Goal: Transaction & Acquisition: Purchase product/service

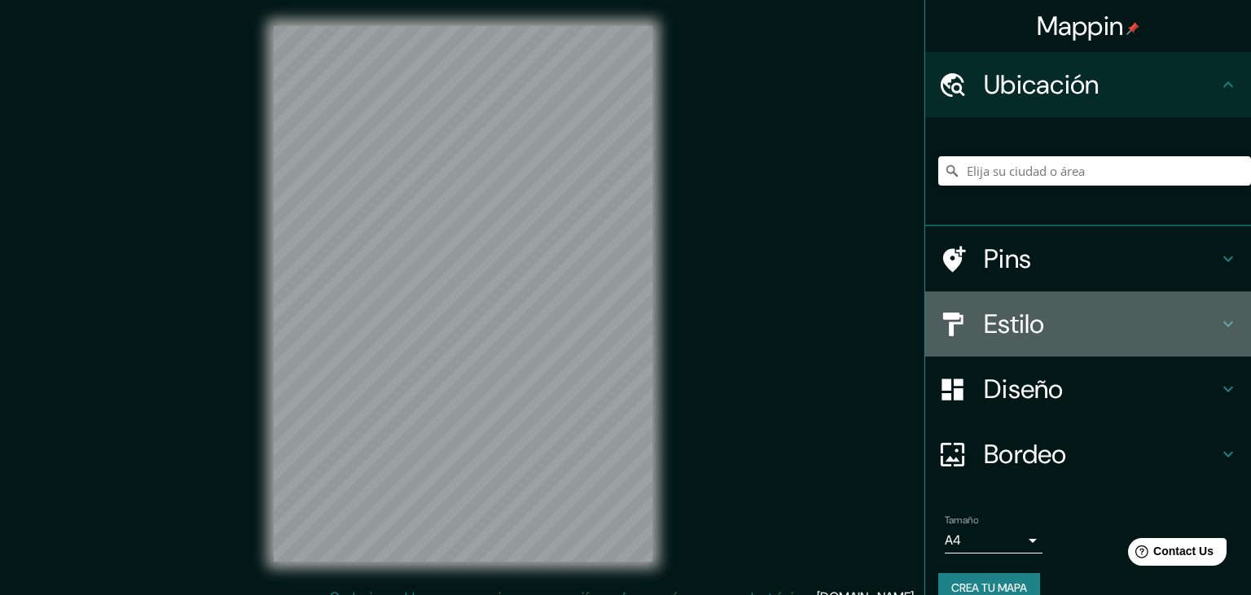
click at [982, 332] on div at bounding box center [961, 324] width 46 height 29
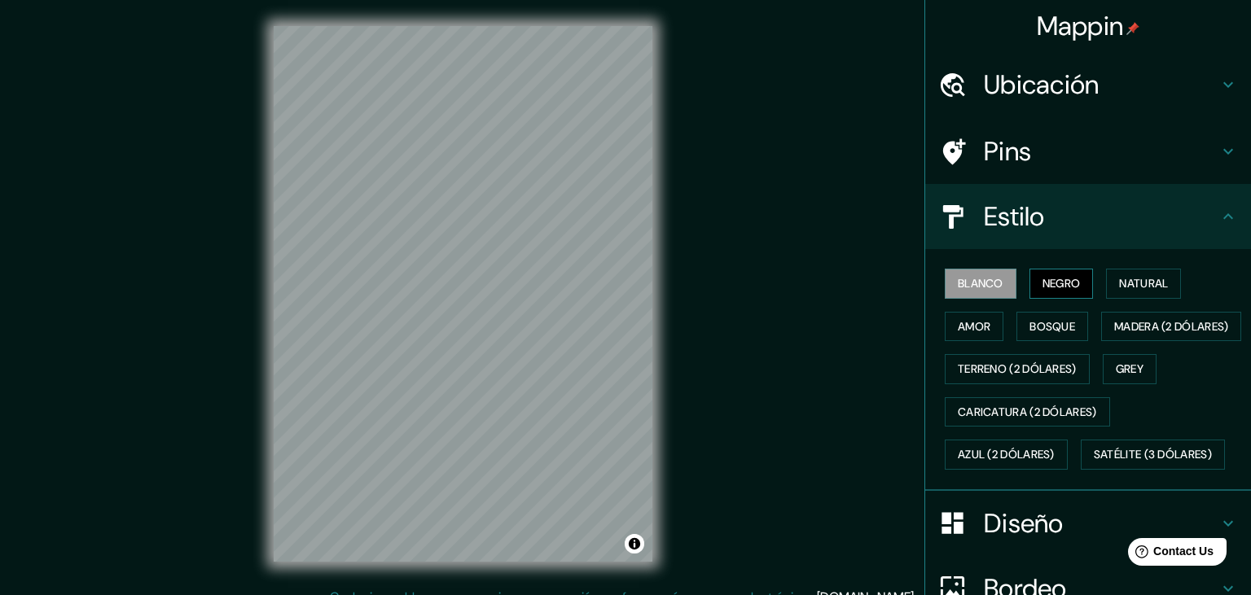
click at [1088, 279] on button "Negro" at bounding box center [1062, 284] width 64 height 30
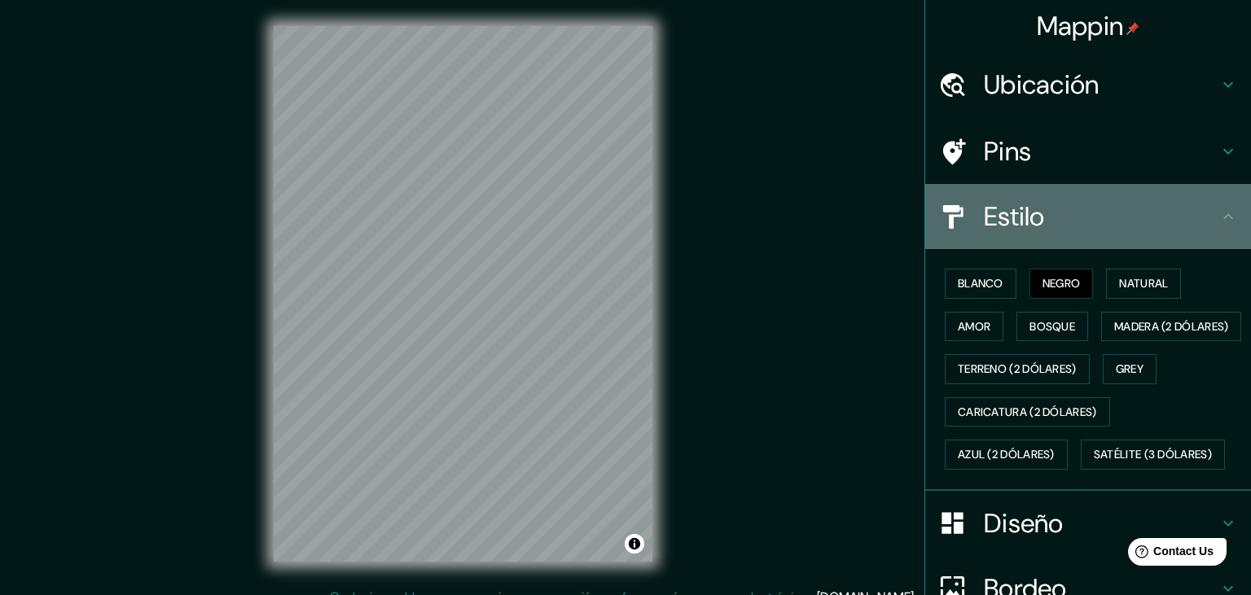
click at [1237, 218] on icon at bounding box center [1229, 217] width 20 height 20
click at [1236, 218] on icon at bounding box center [1229, 217] width 20 height 20
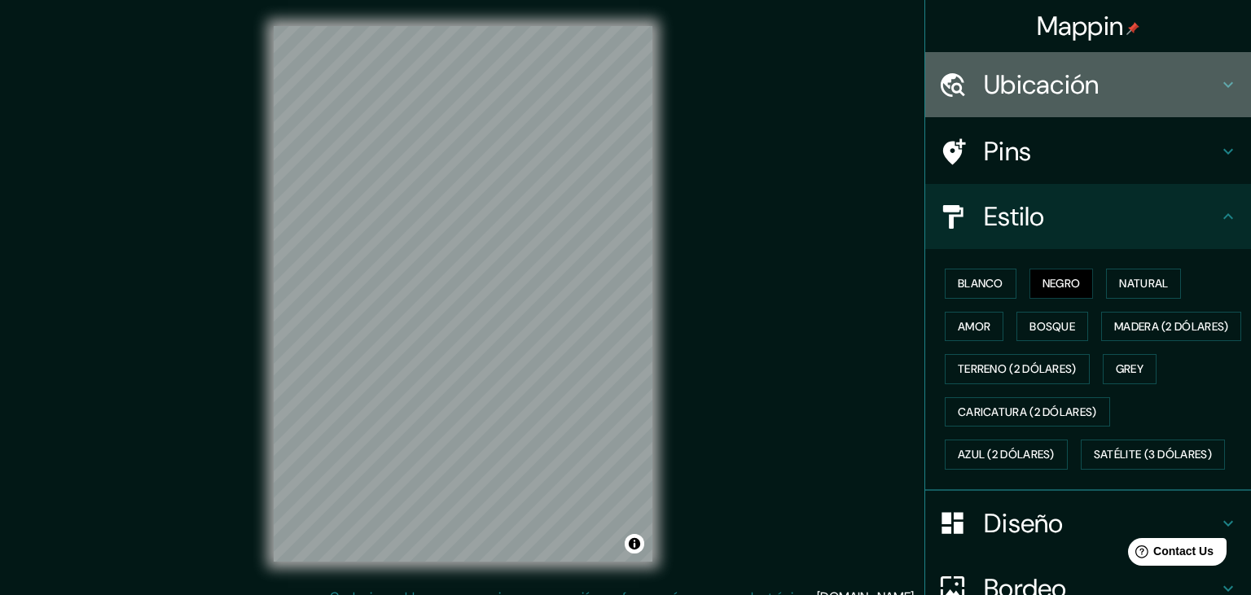
click at [1227, 86] on icon at bounding box center [1229, 85] width 10 height 6
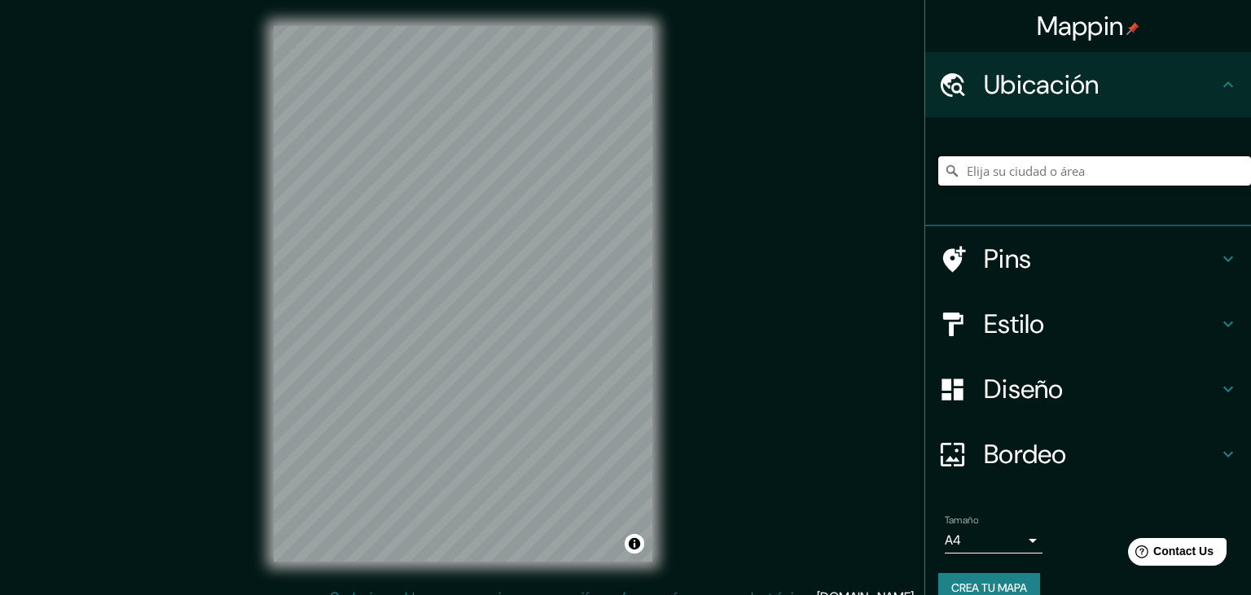
click at [1055, 175] on input "Elija su ciudad o área" at bounding box center [1094, 170] width 313 height 29
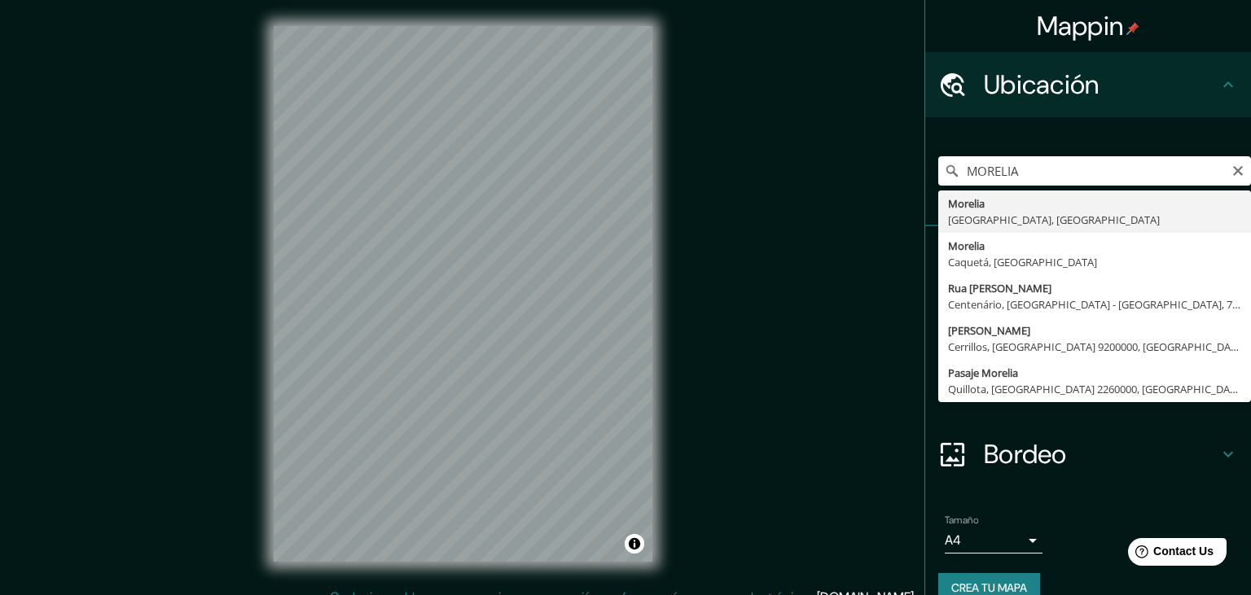
type input "Morelia, Michoacán, México"
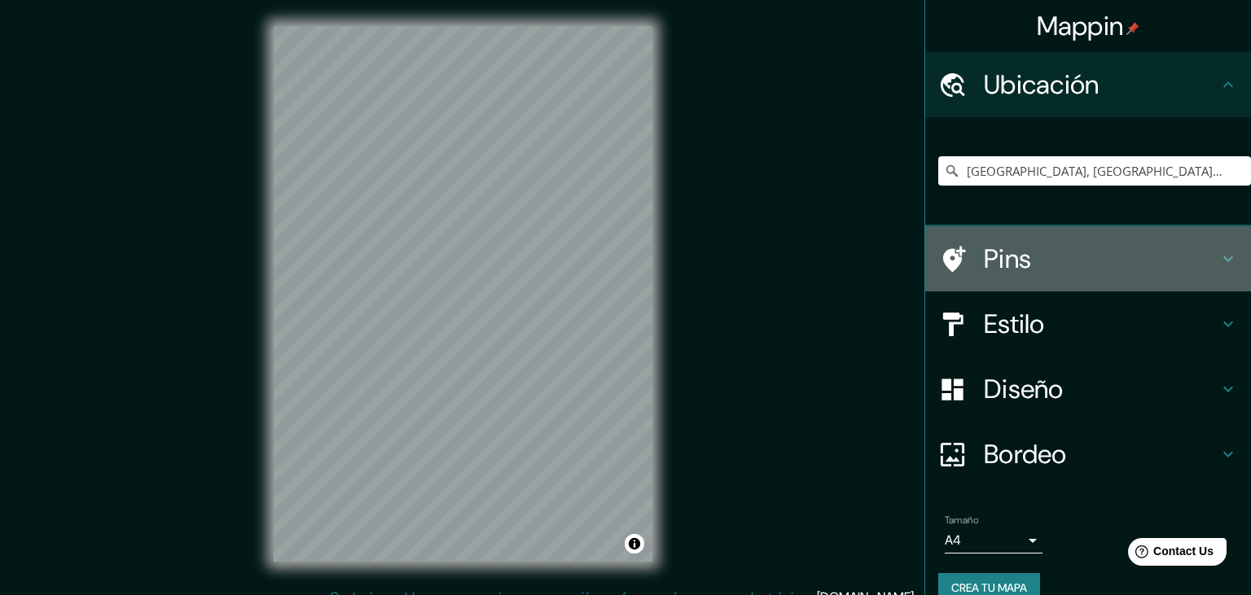
click at [1159, 252] on h4 "Pins" at bounding box center [1101, 259] width 235 height 33
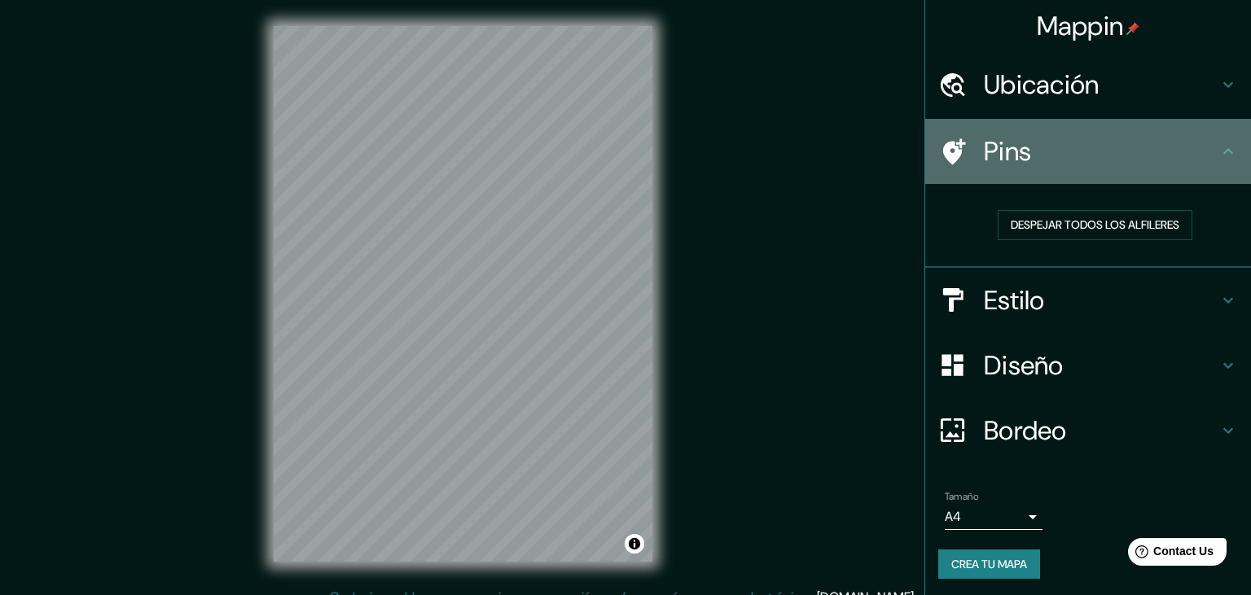
click at [1204, 162] on h4 "Pins" at bounding box center [1101, 151] width 235 height 33
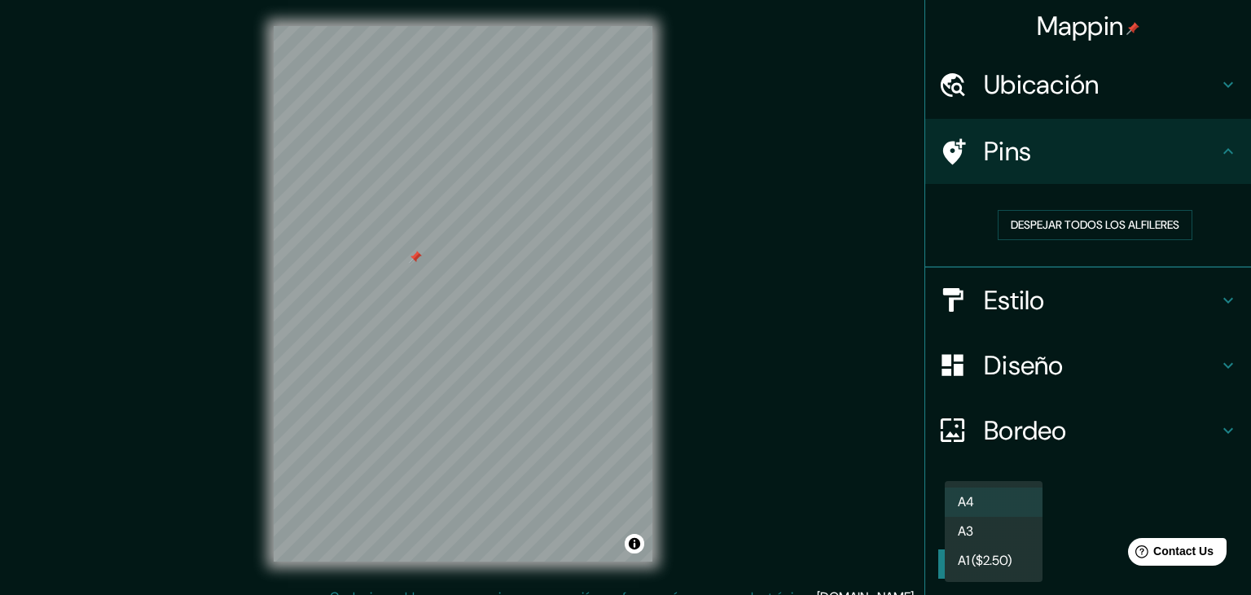
click at [1032, 521] on body "Mappin Ubicación Morelia, Michoacán, México Pins Despejar todos los alfileres E…" at bounding box center [625, 297] width 1251 height 595
click at [1132, 486] on div at bounding box center [625, 297] width 1251 height 595
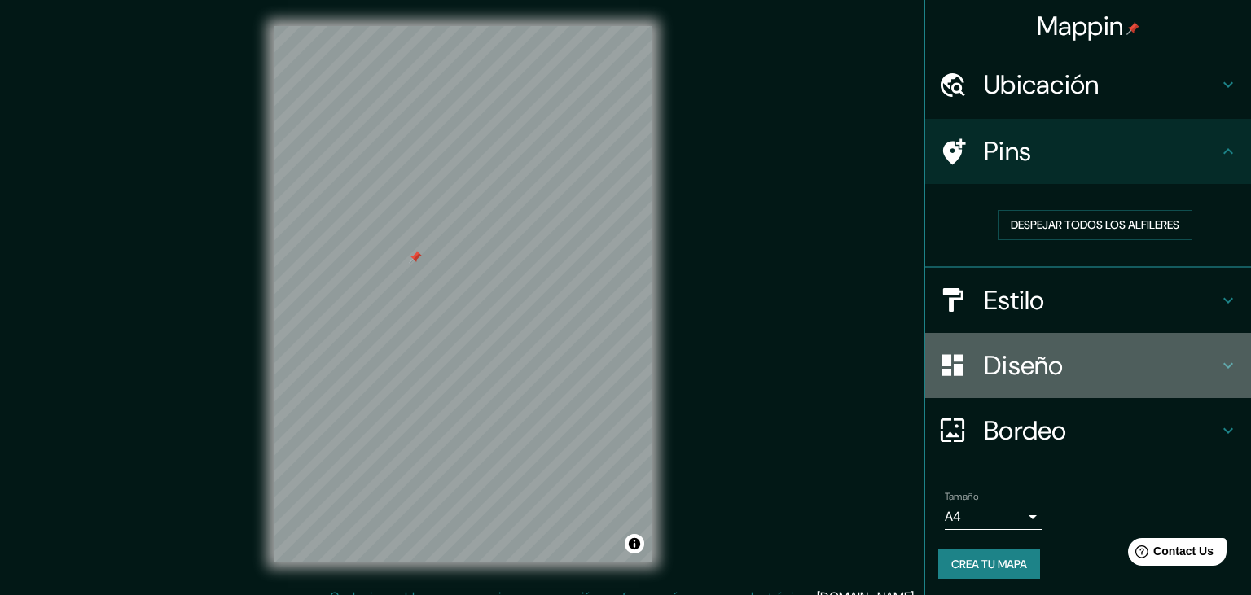
click at [1137, 393] on div "Diseño" at bounding box center [1088, 365] width 326 height 65
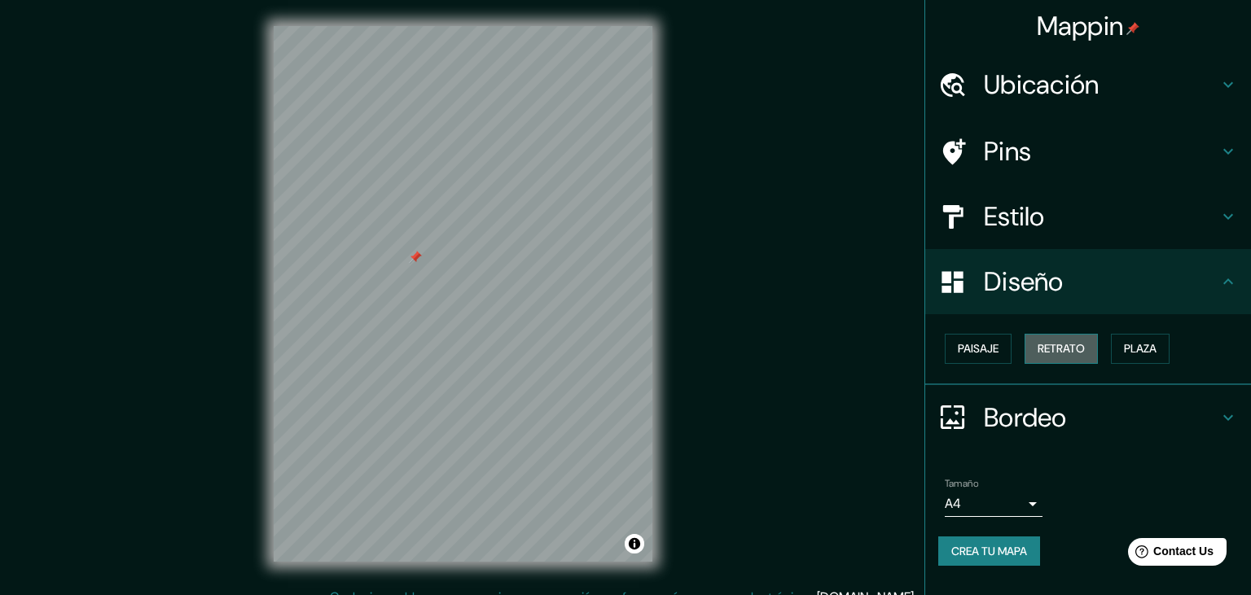
click at [1075, 335] on button "Retrato" at bounding box center [1061, 349] width 73 height 30
click at [1119, 356] on button "Plaza" at bounding box center [1140, 349] width 59 height 30
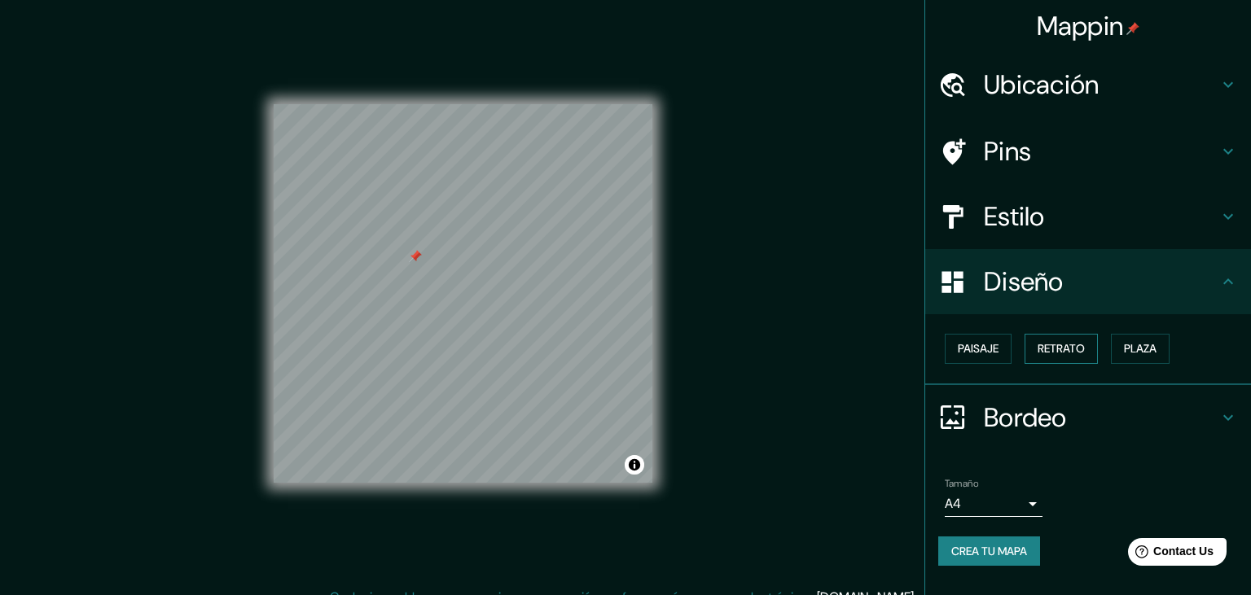
click at [1079, 347] on button "Retrato" at bounding box center [1061, 349] width 73 height 30
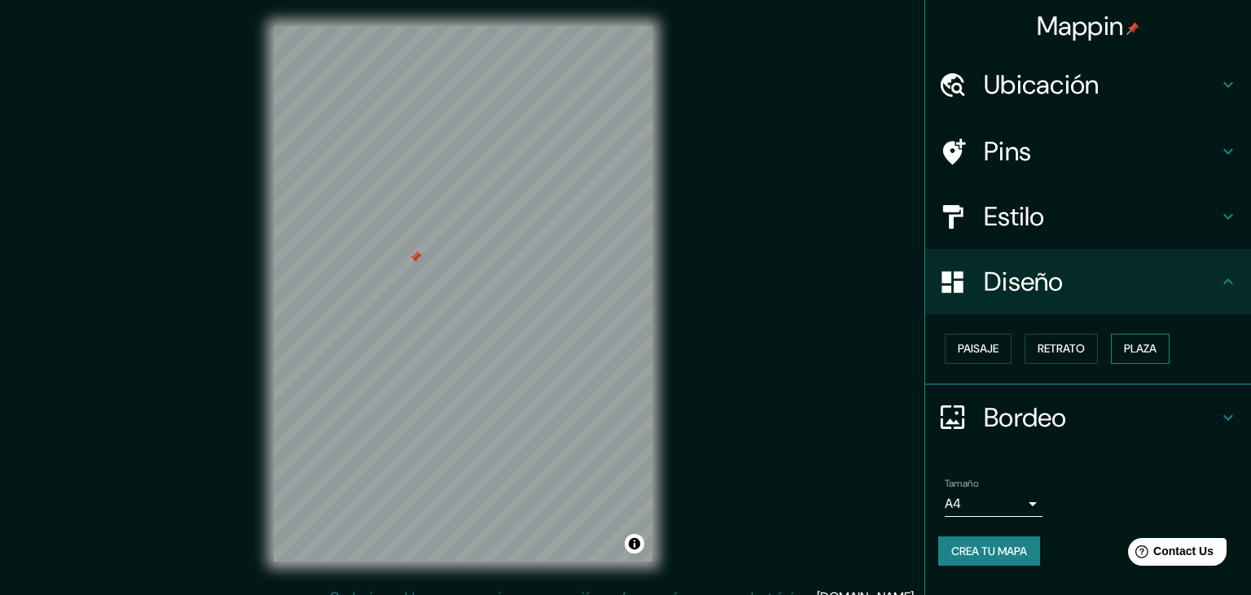
click at [1116, 351] on button "Plaza" at bounding box center [1140, 349] width 59 height 30
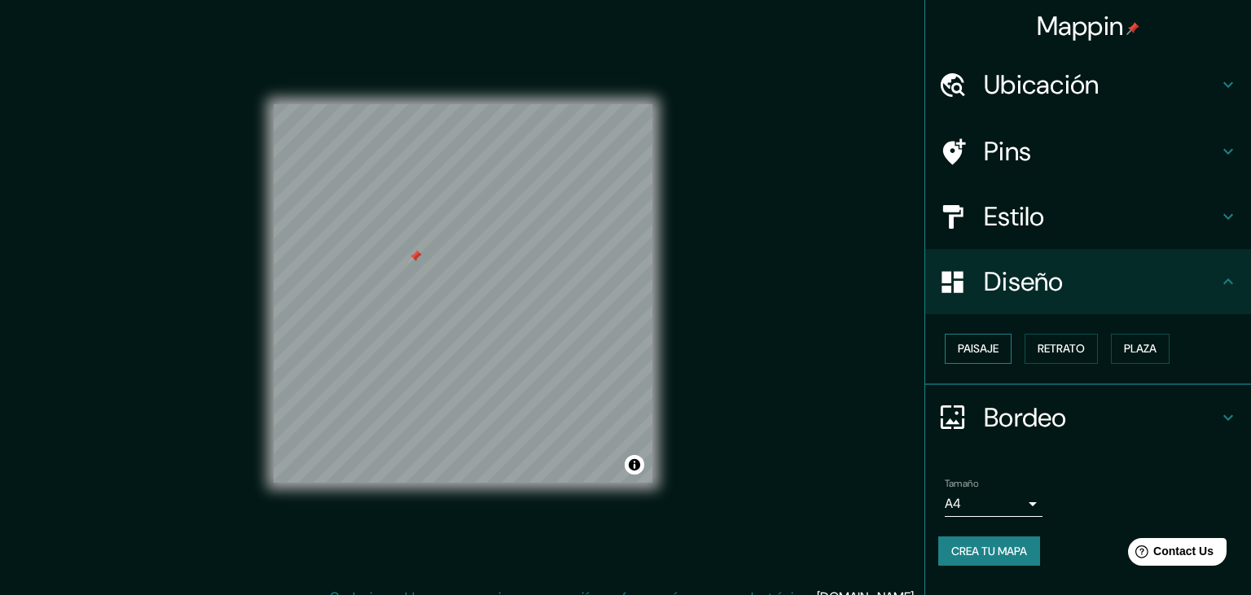
click at [991, 359] on button "Paisaje" at bounding box center [978, 349] width 67 height 30
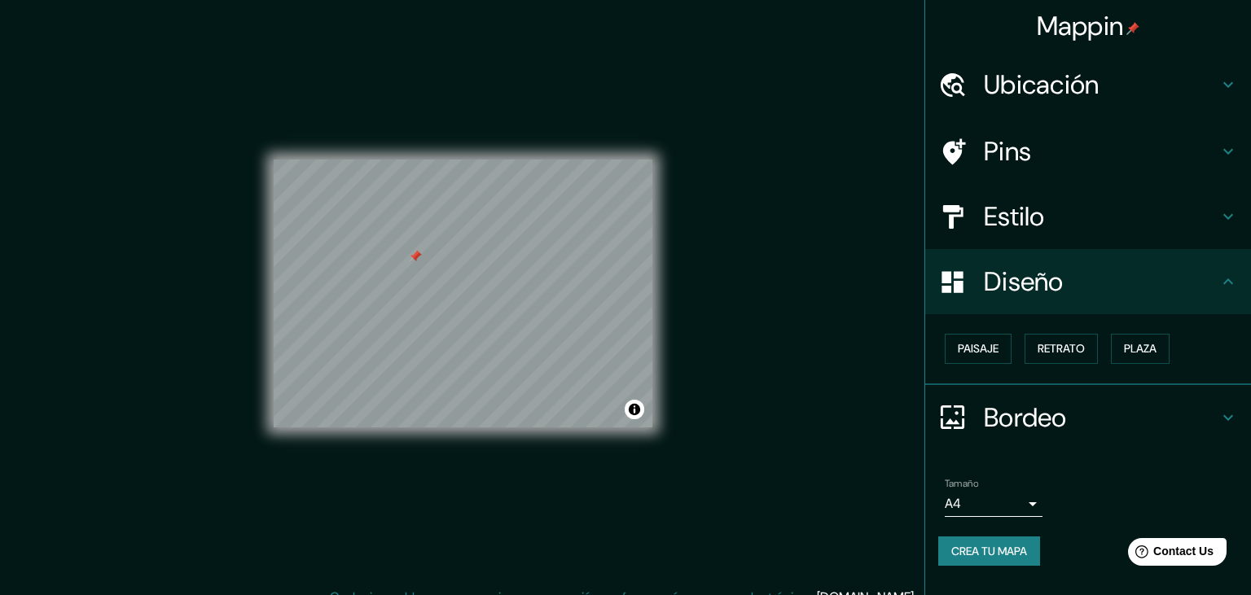
scroll to position [19, 0]
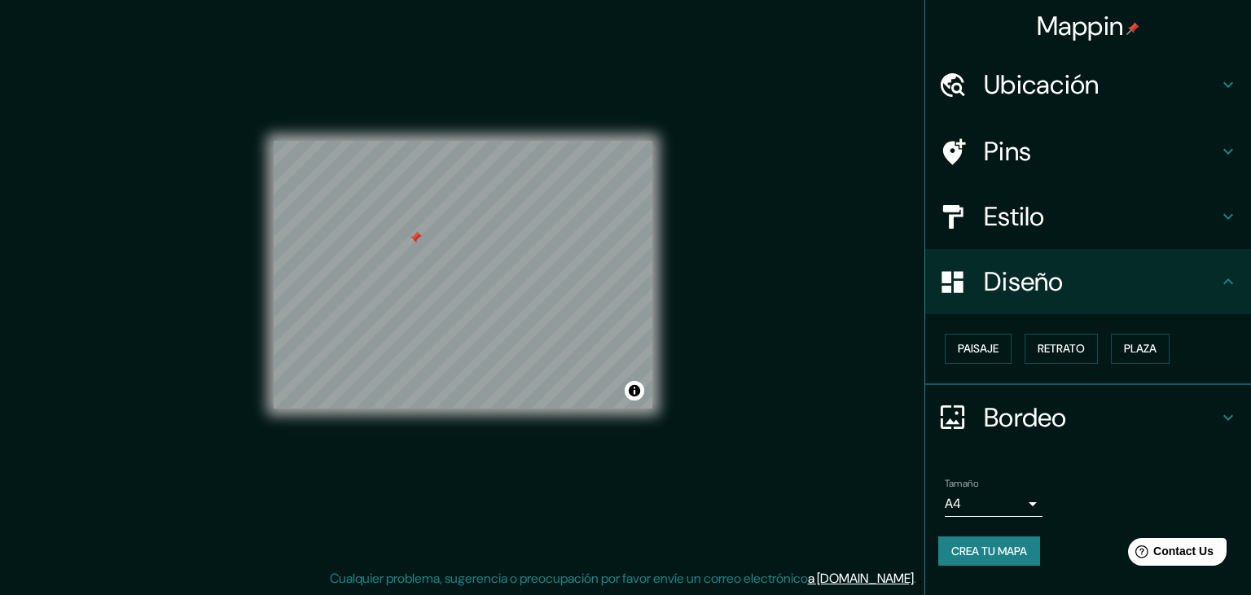
click at [1030, 551] on button "Crea tu mapa" at bounding box center [989, 552] width 102 height 30
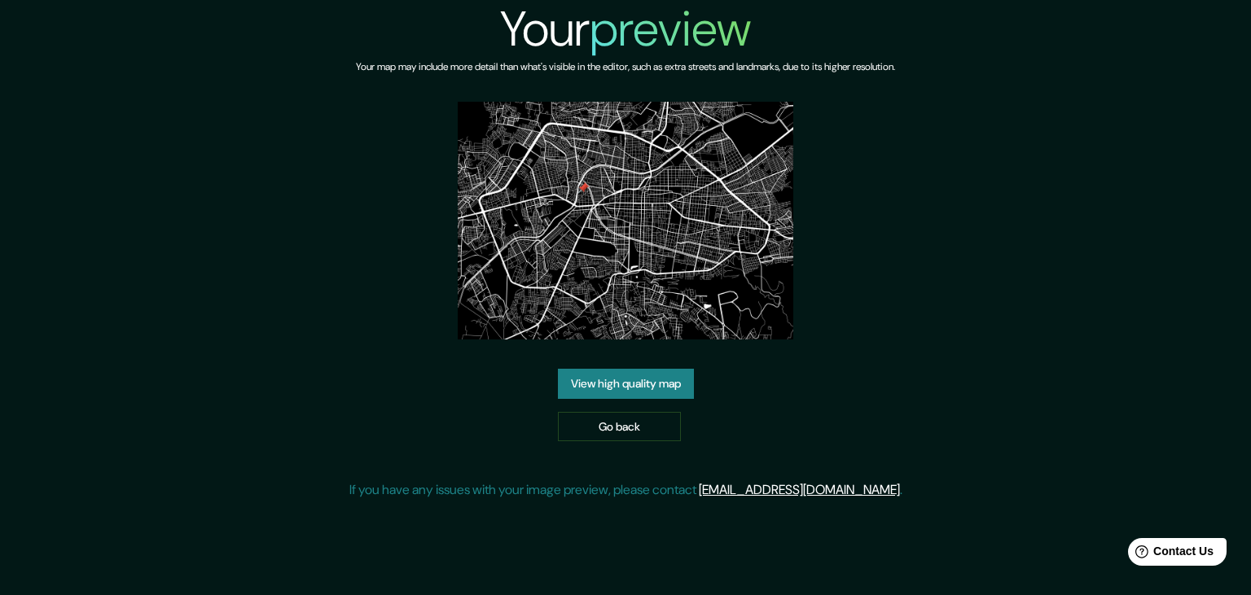
click at [621, 374] on link "View high quality map" at bounding box center [626, 384] width 136 height 30
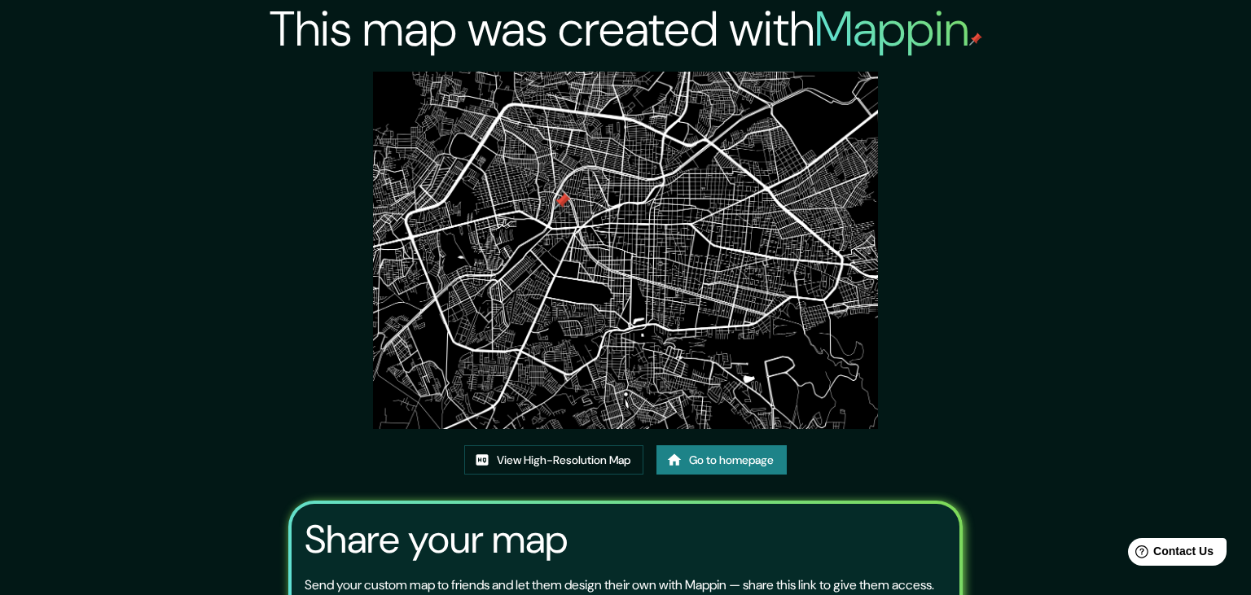
click at [559, 202] on img at bounding box center [625, 251] width 505 height 358
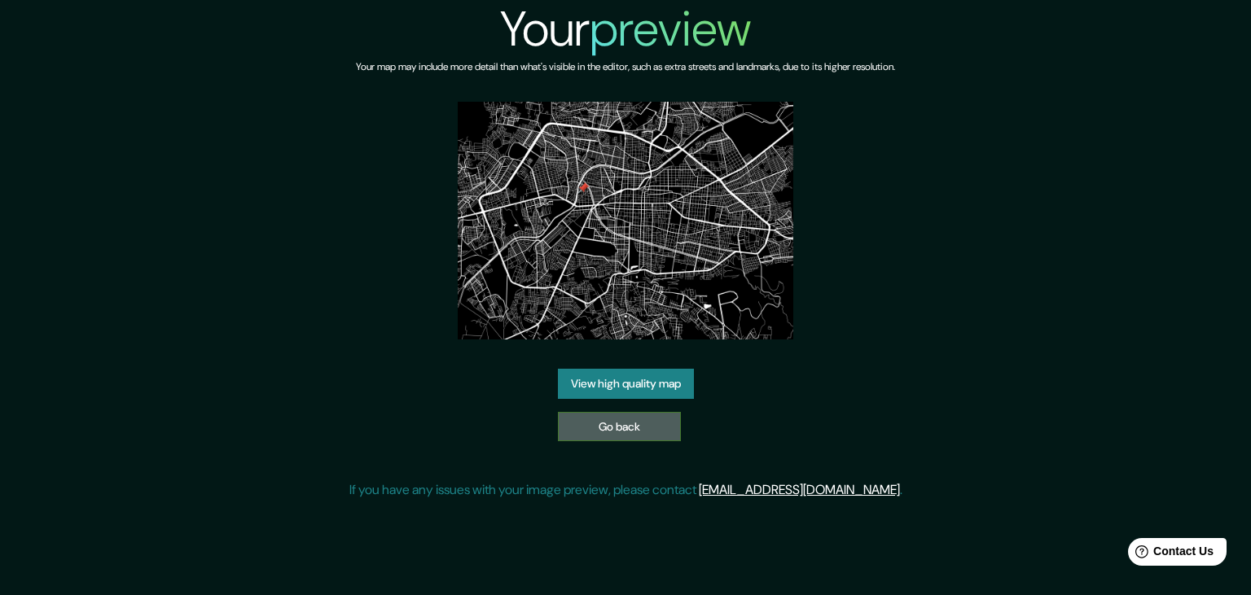
click at [627, 424] on link "Go back" at bounding box center [619, 427] width 123 height 30
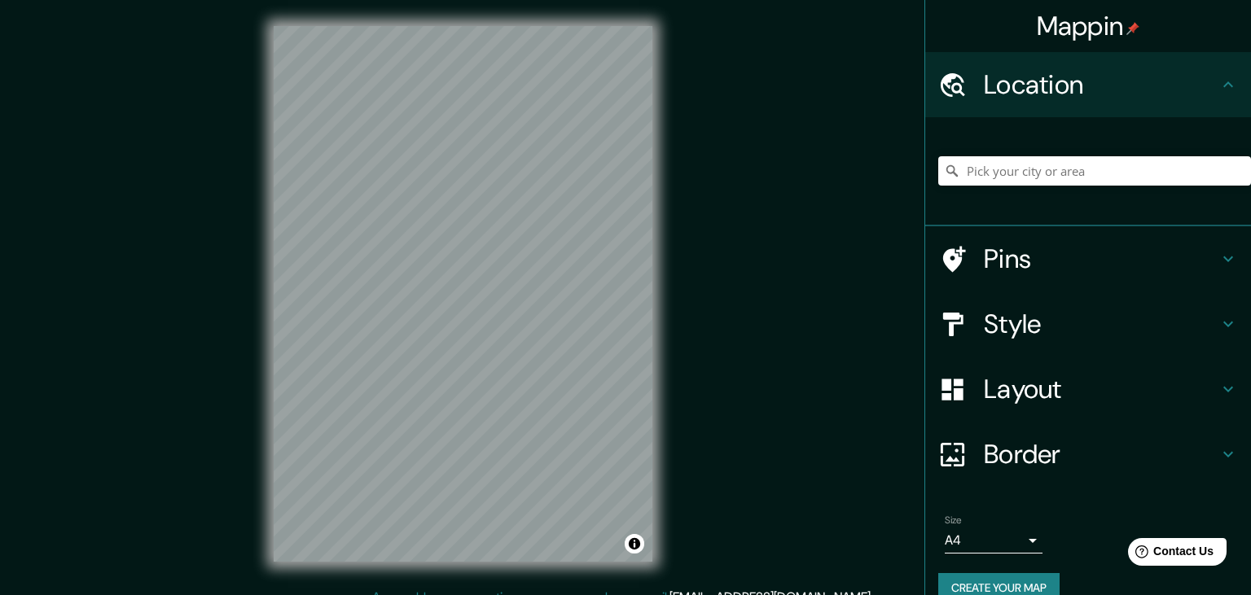
click at [1116, 91] on h4 "Location" at bounding box center [1101, 84] width 235 height 33
click at [1048, 169] on input "Pick your city or area" at bounding box center [1094, 170] width 313 height 29
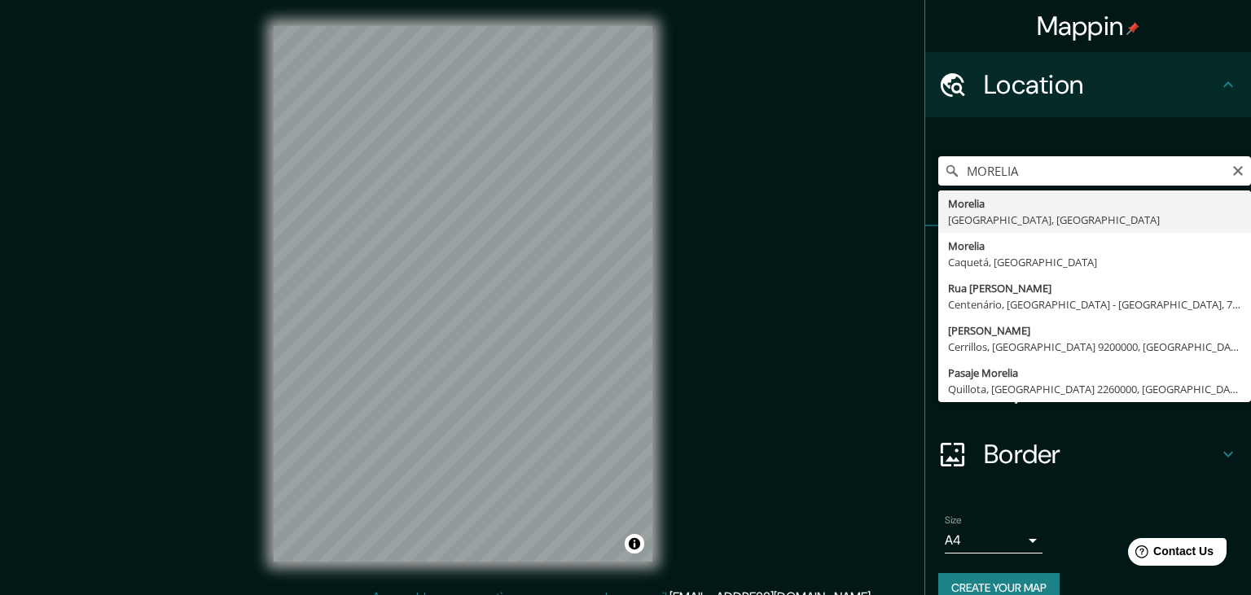
type input "Morelia, Michoacán, México"
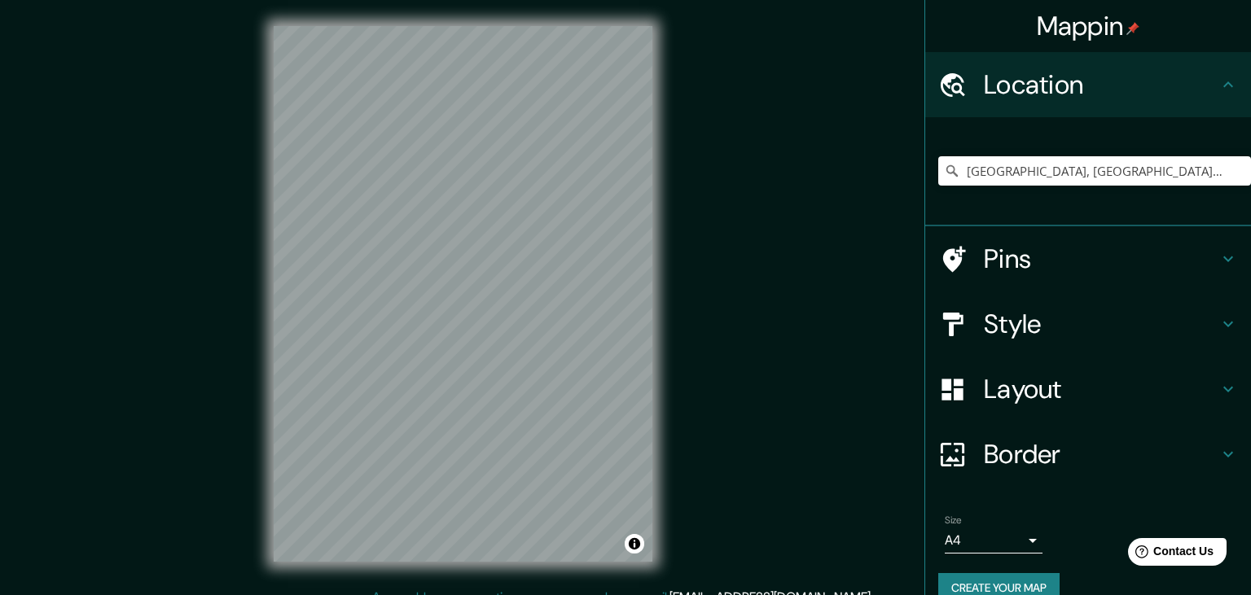
click at [1048, 278] on div "Pins" at bounding box center [1088, 258] width 326 height 65
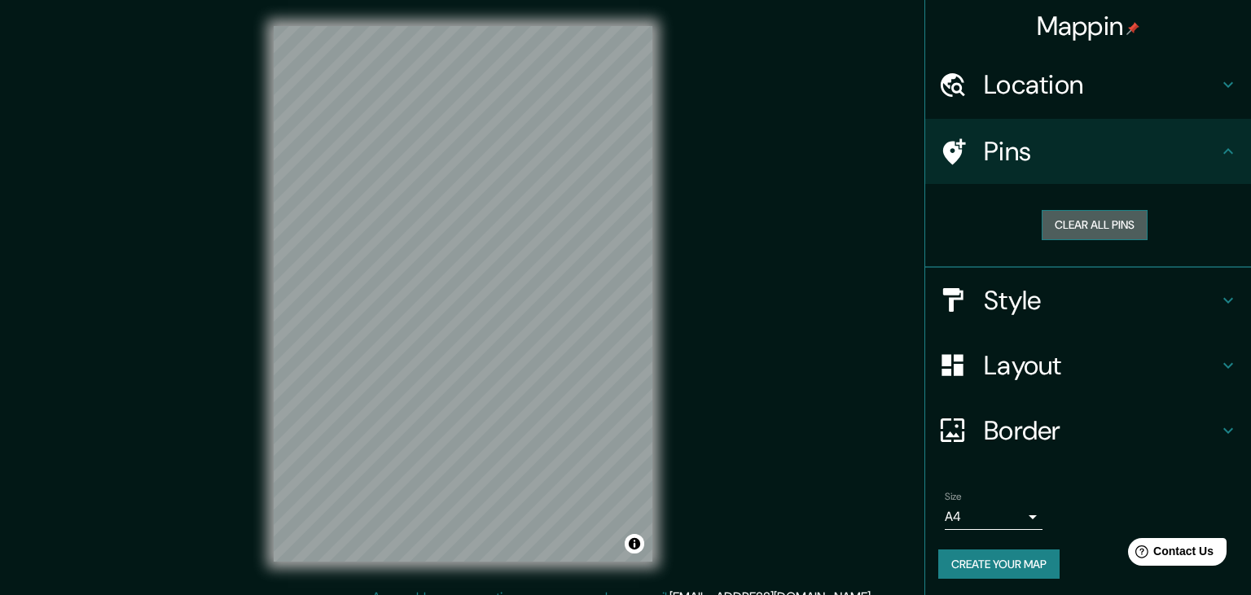
click at [1103, 234] on button "Clear all pins" at bounding box center [1095, 225] width 106 height 30
click at [1078, 363] on h4 "Layout" at bounding box center [1101, 365] width 235 height 33
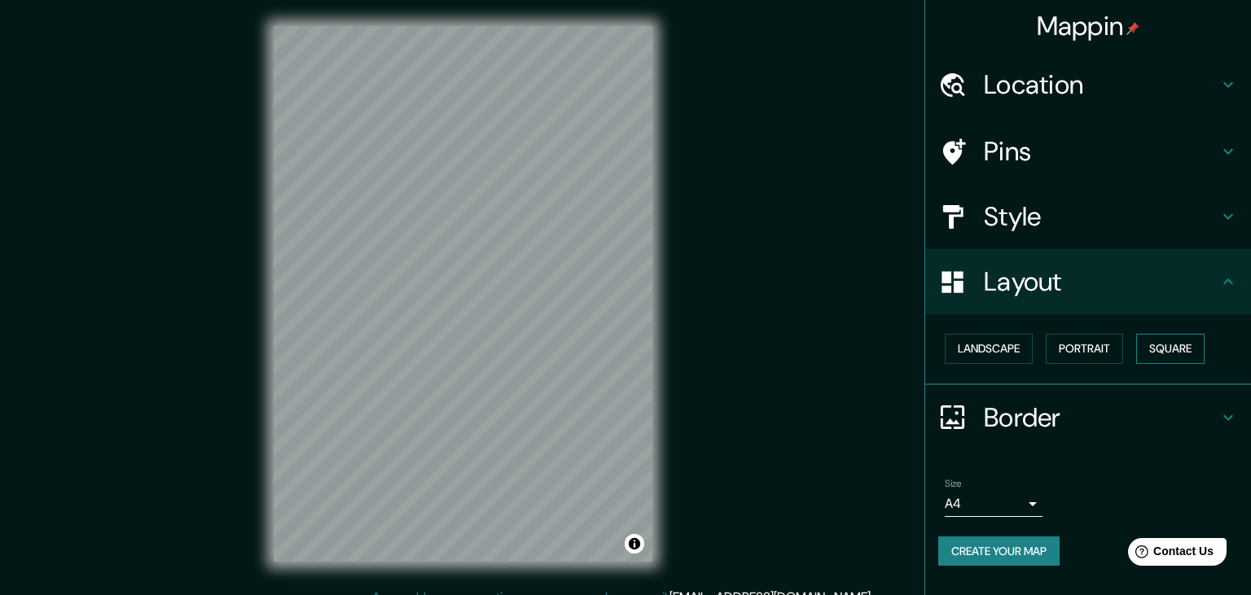
click at [1175, 347] on button "Square" at bounding box center [1170, 349] width 68 height 30
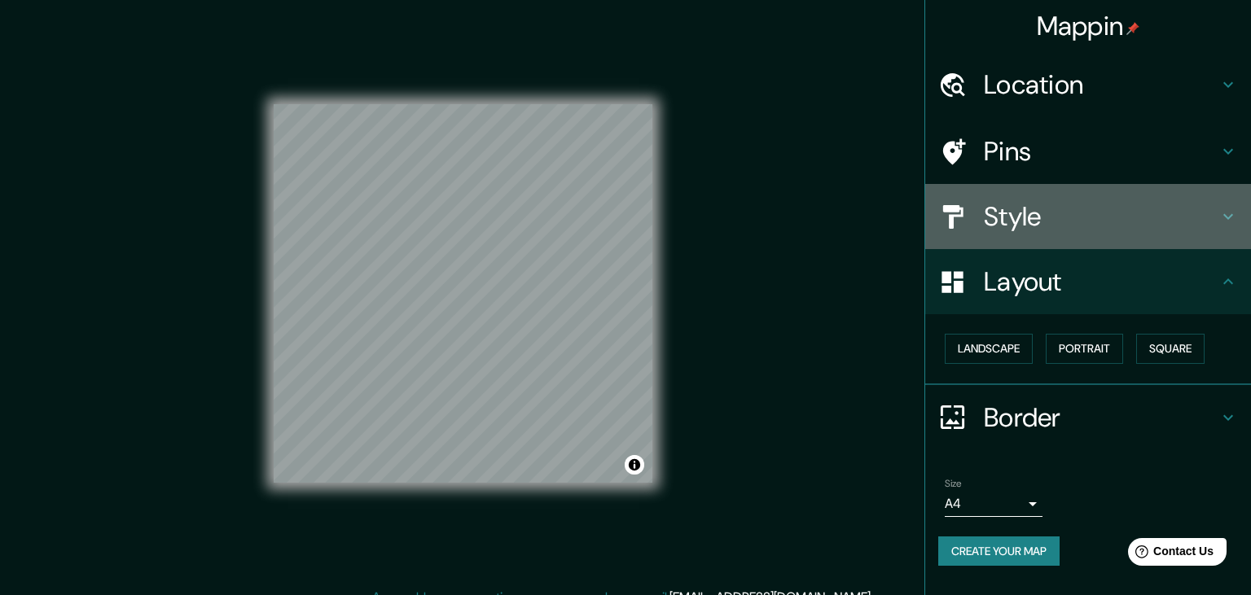
click at [1061, 221] on h4 "Style" at bounding box center [1101, 216] width 235 height 33
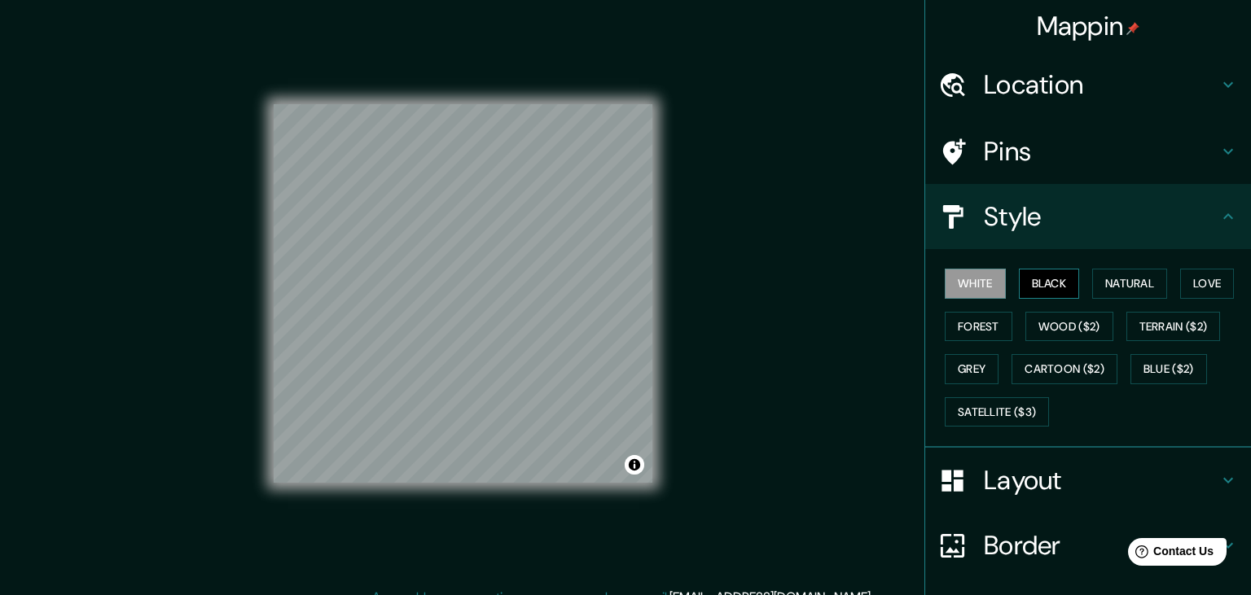
click at [1060, 288] on button "Black" at bounding box center [1049, 284] width 61 height 30
click at [1022, 477] on h4 "Layout" at bounding box center [1101, 480] width 235 height 33
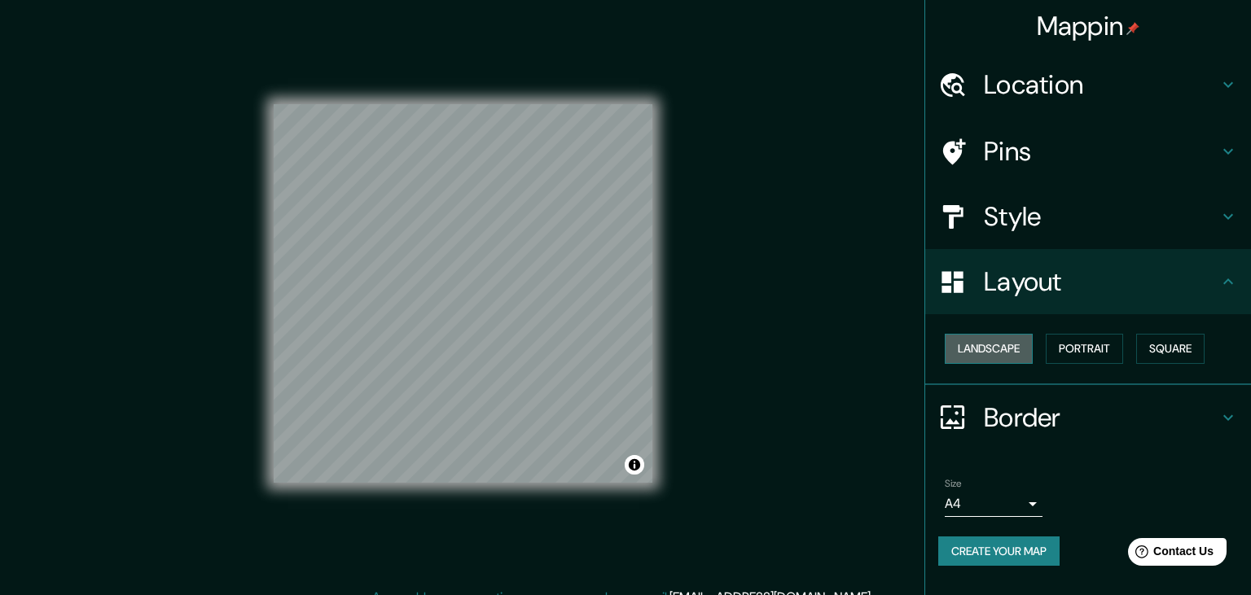
click at [991, 358] on button "Landscape" at bounding box center [989, 349] width 88 height 30
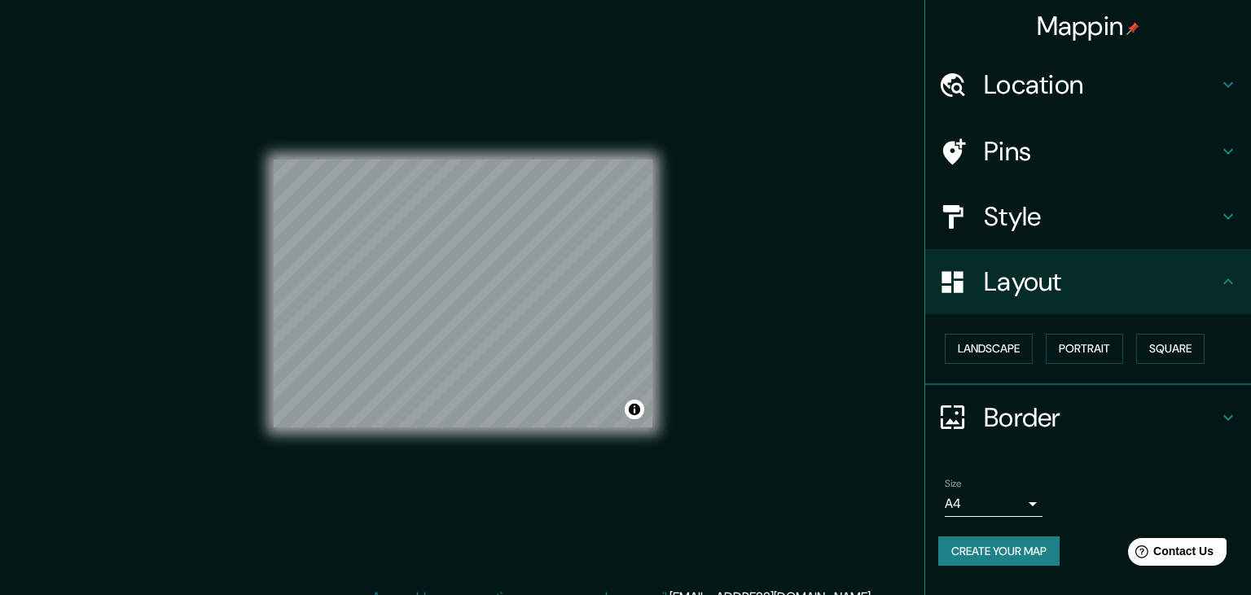
click at [957, 549] on button "Create your map" at bounding box center [998, 552] width 121 height 30
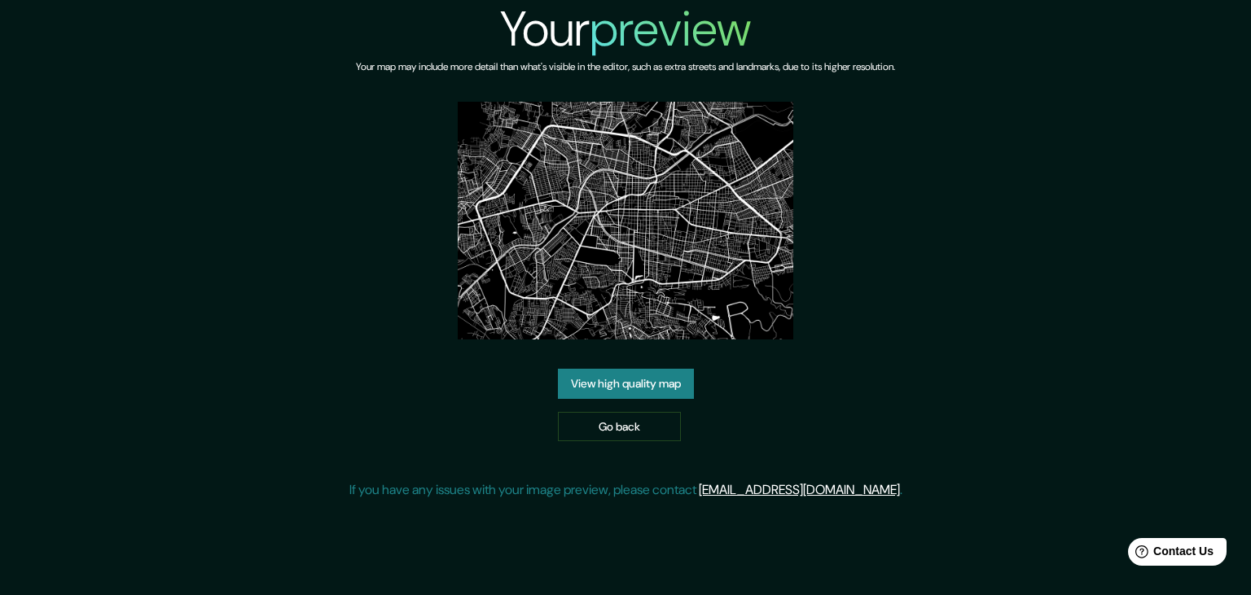
click at [621, 364] on div "Your preview Your map may include more detail than what's visible in the editor…" at bounding box center [625, 256] width 553 height 513
drag, startPoint x: 600, startPoint y: 399, endPoint x: 591, endPoint y: 389, distance: 13.3
click at [591, 389] on div "View high quality map Go back" at bounding box center [626, 405] width 136 height 73
click at [591, 389] on link "View high quality map" at bounding box center [626, 384] width 136 height 30
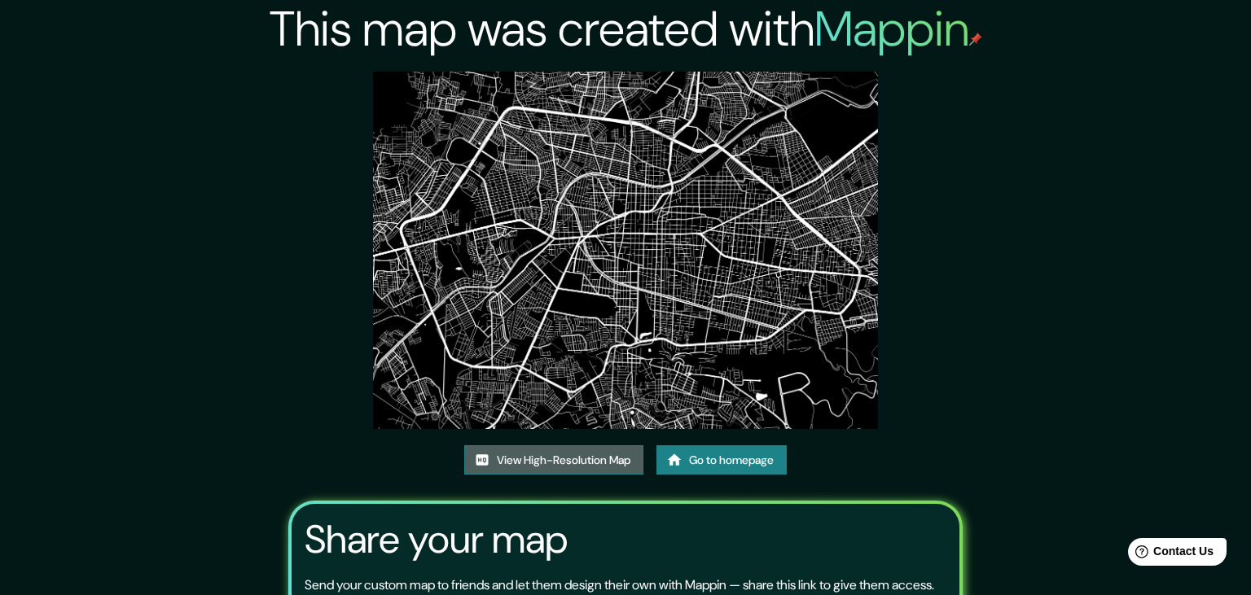
click at [564, 460] on link "View High-Resolution Map" at bounding box center [553, 461] width 179 height 30
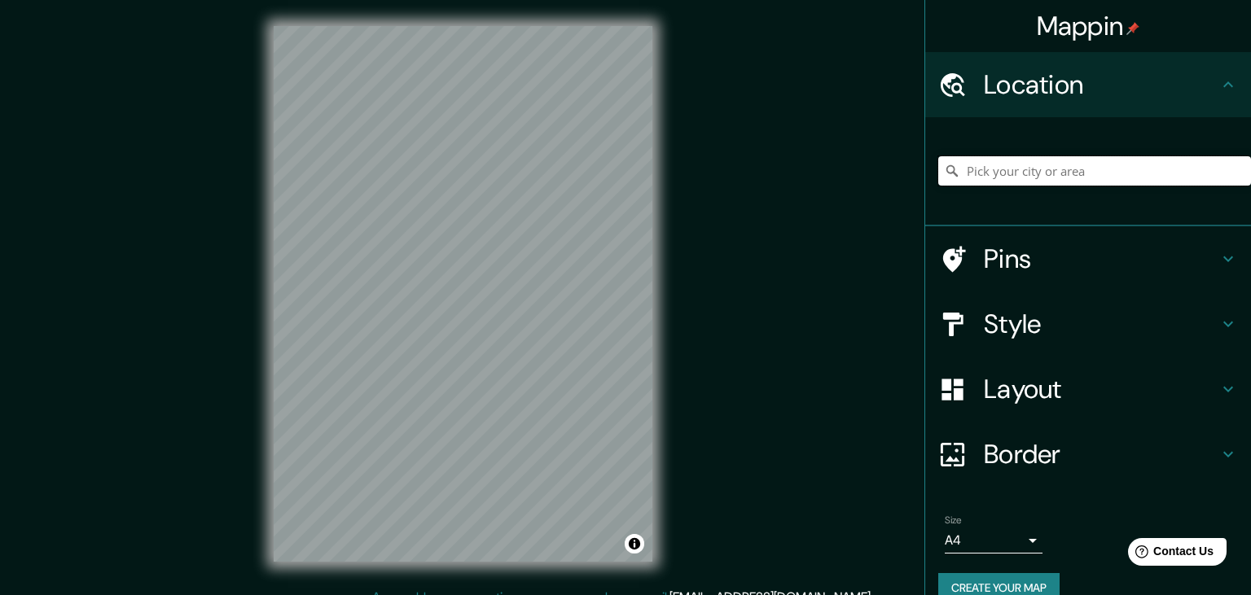
click at [989, 176] on input "Pick your city or area" at bounding box center [1094, 170] width 313 height 29
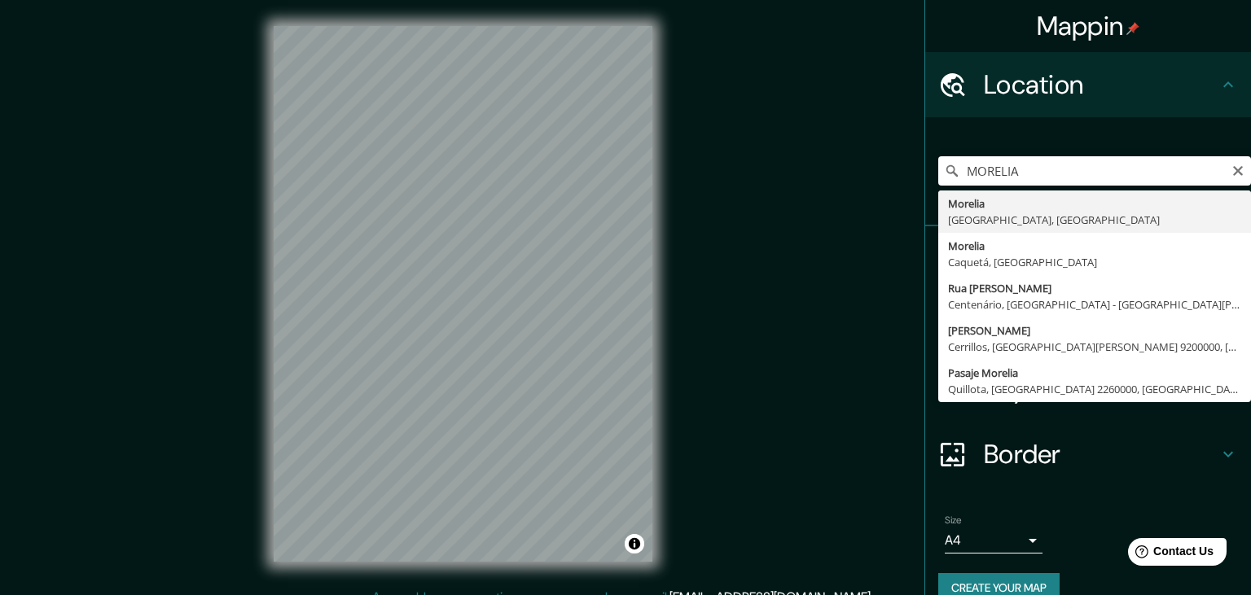
type input "Morelia, Michoacán, México"
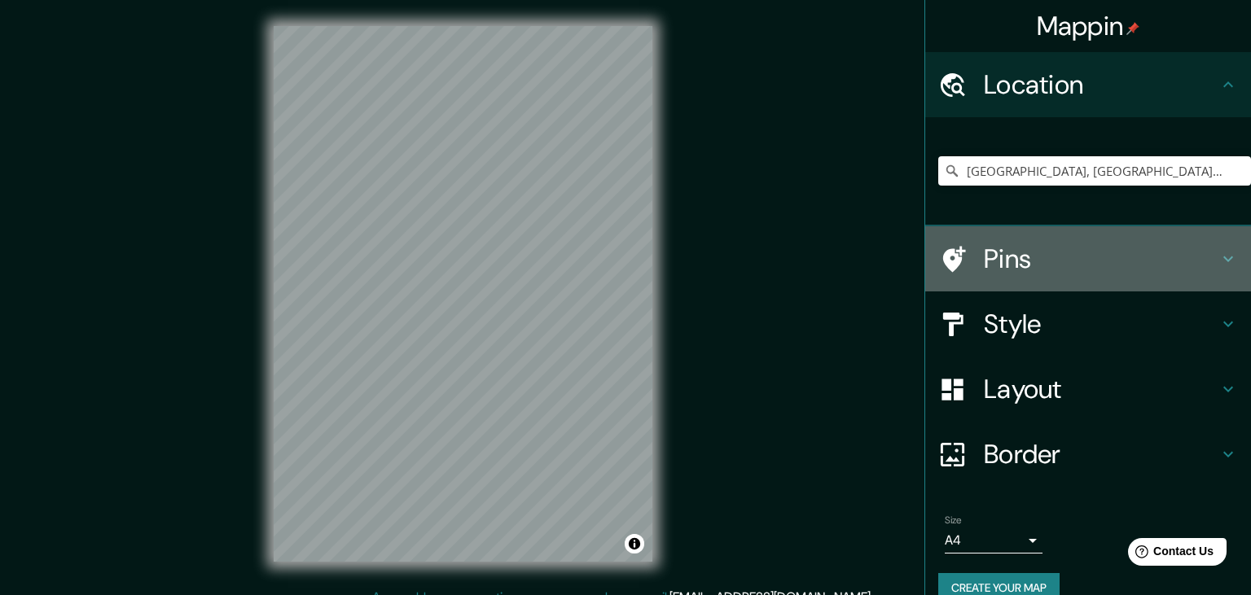
click at [1039, 256] on h4 "Pins" at bounding box center [1101, 259] width 235 height 33
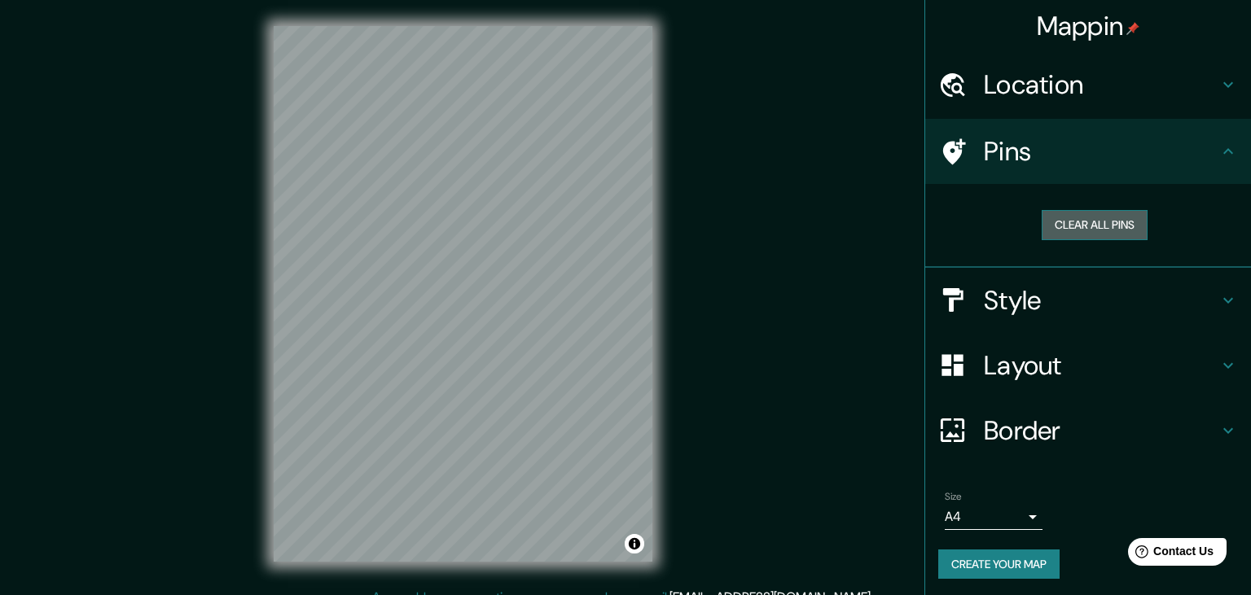
click at [1089, 226] on button "Clear all pins" at bounding box center [1095, 225] width 106 height 30
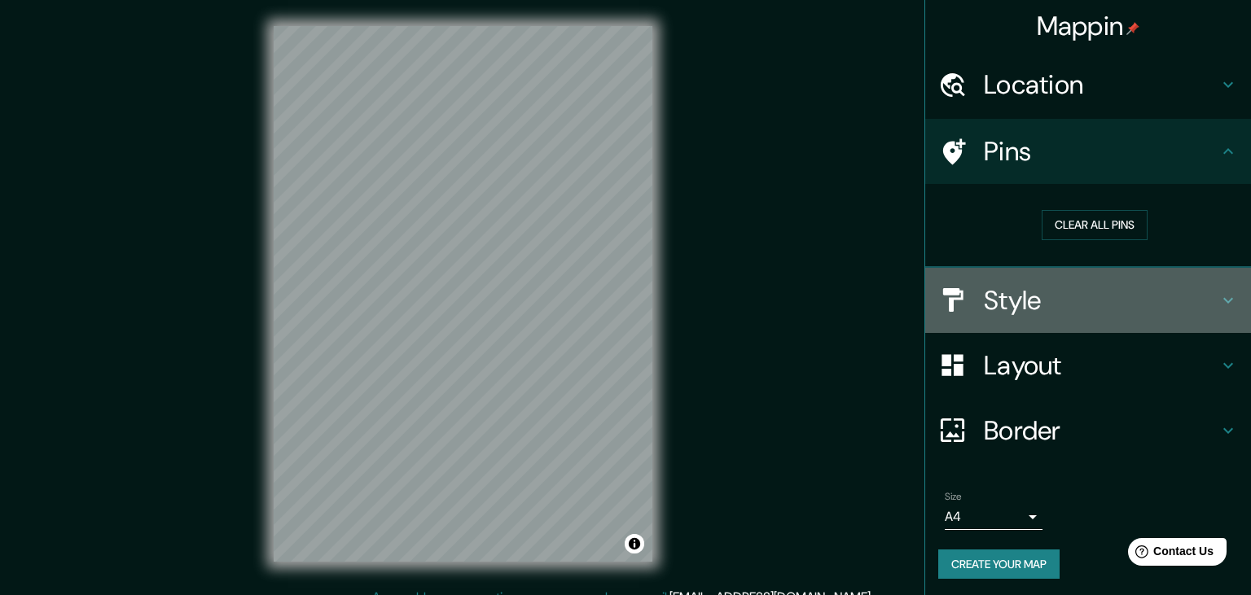
click at [1039, 319] on div "Style" at bounding box center [1088, 300] width 326 height 65
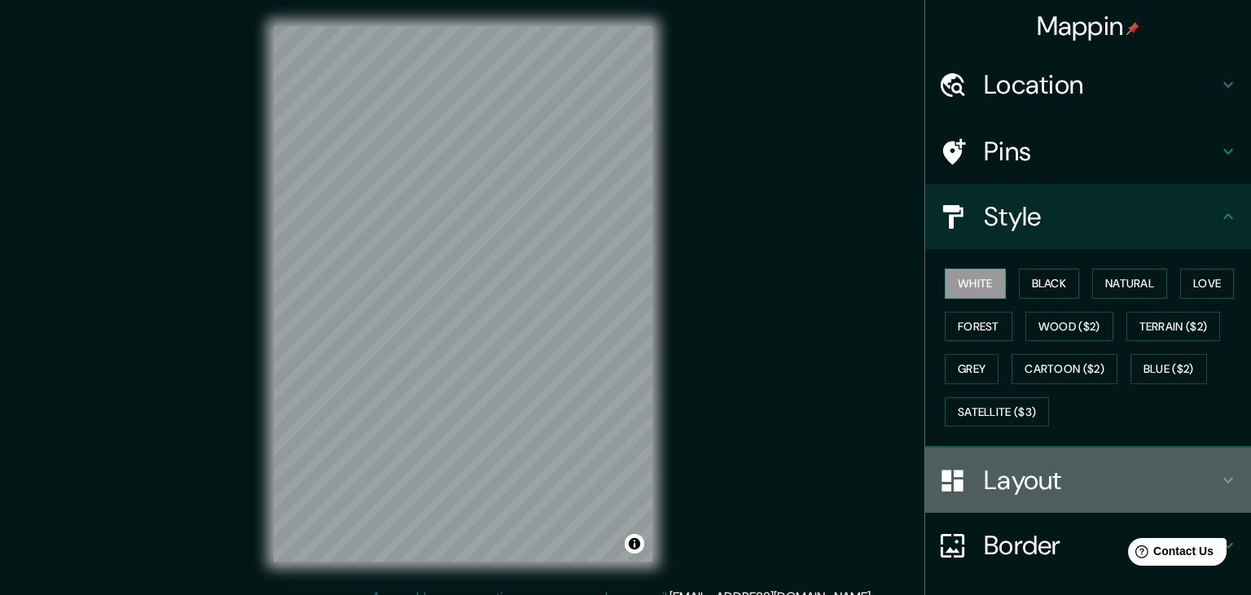
click at [1144, 461] on div "Layout" at bounding box center [1088, 480] width 326 height 65
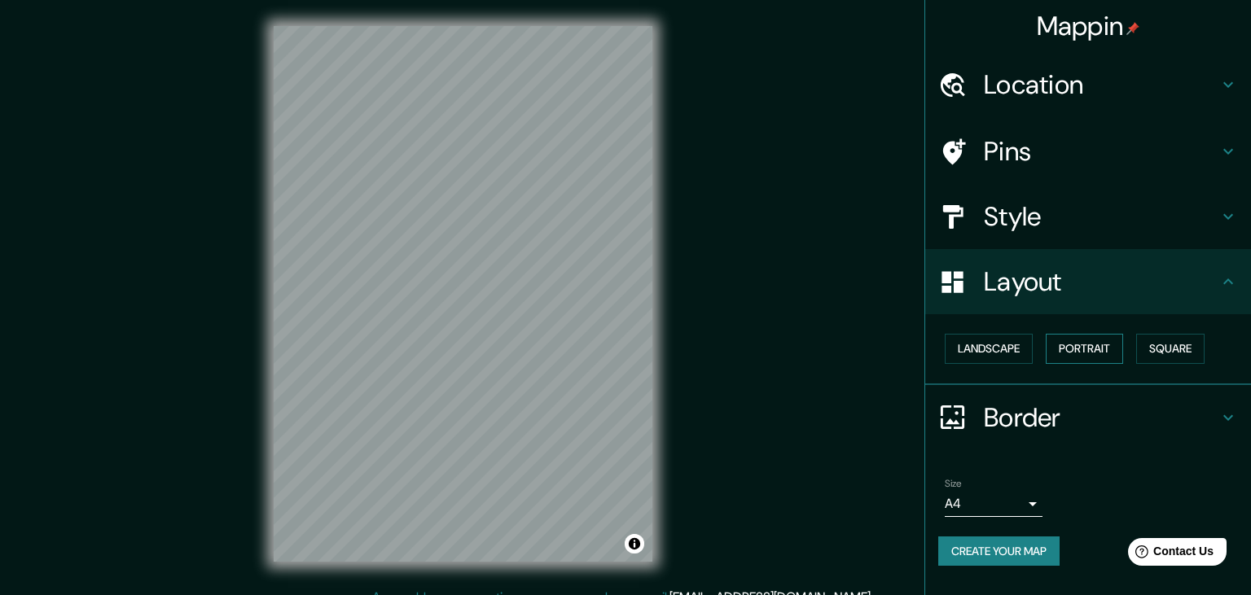
click at [1109, 358] on button "Portrait" at bounding box center [1084, 349] width 77 height 30
click at [1123, 360] on button "Portrait" at bounding box center [1084, 349] width 77 height 30
click at [1162, 360] on button "Square" at bounding box center [1170, 349] width 68 height 30
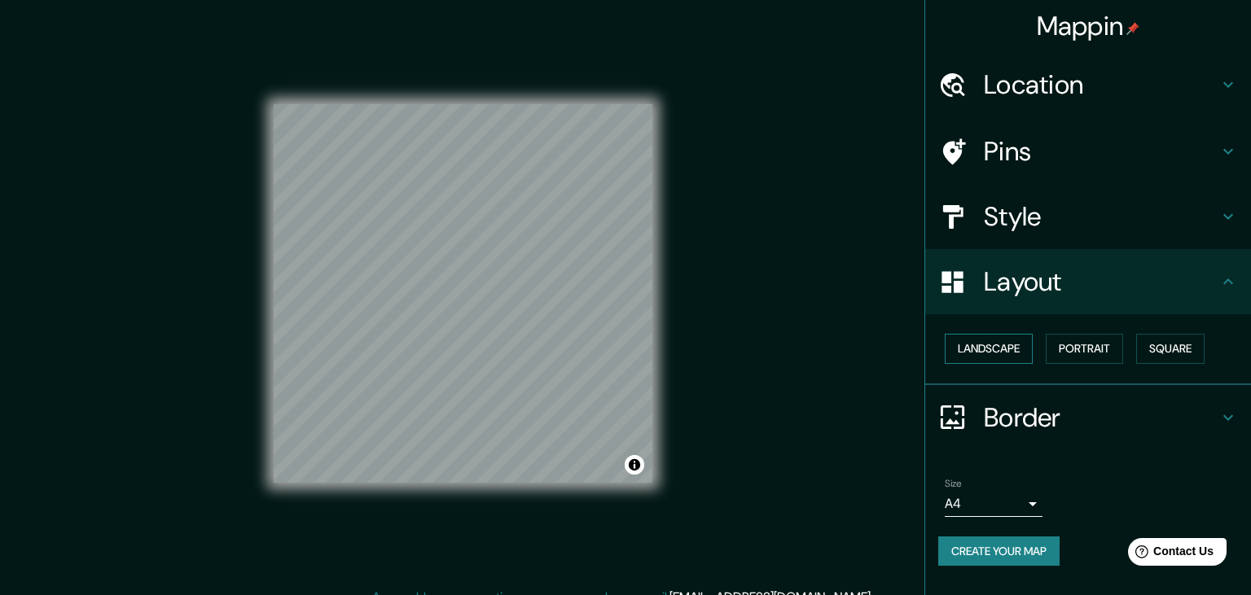
click at [996, 360] on button "Landscape" at bounding box center [989, 349] width 88 height 30
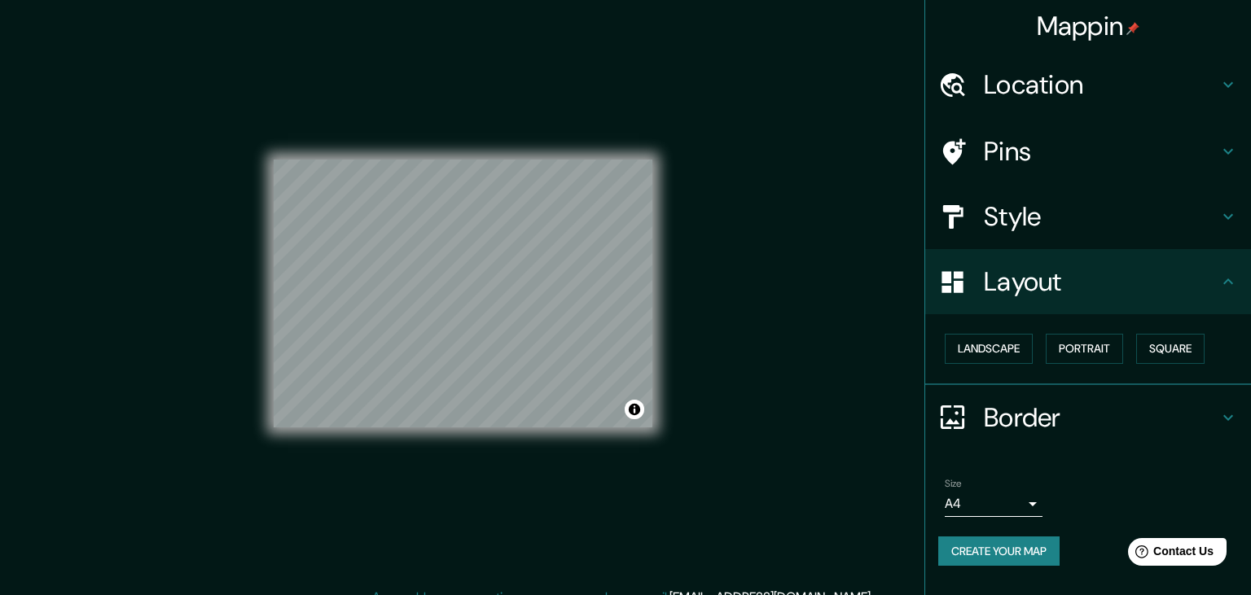
click at [710, 301] on div "Mappin Location Morelia, Michoacán, México Pins Style Layout Landscape Portrait…" at bounding box center [625, 307] width 1251 height 614
click at [1050, 555] on button "Create your map" at bounding box center [998, 552] width 121 height 30
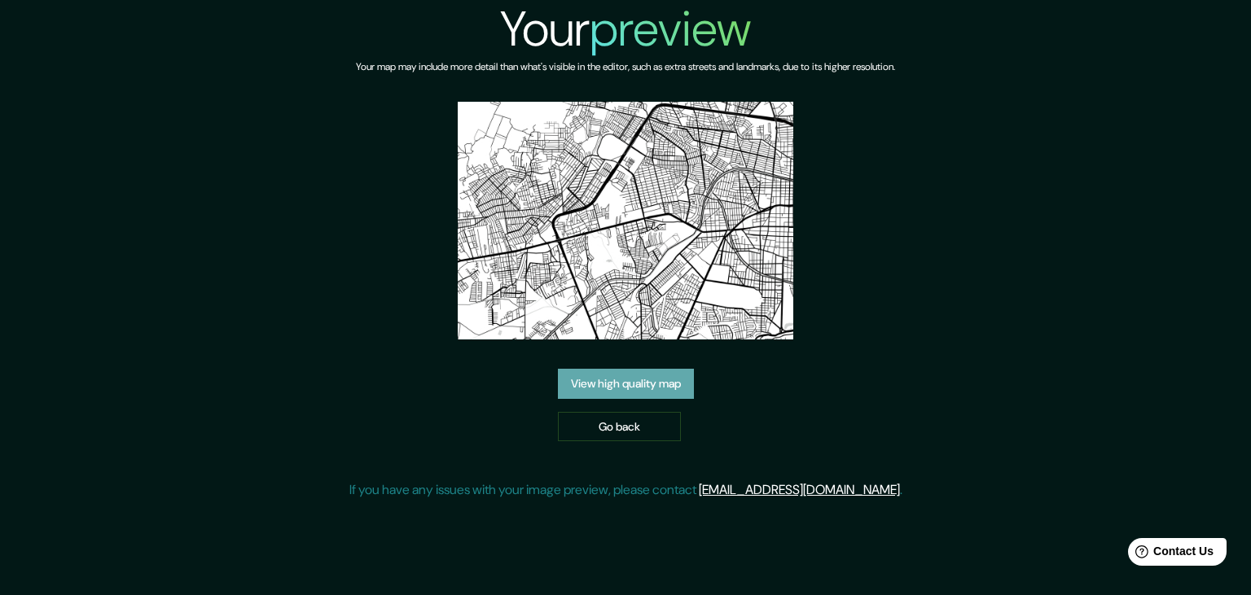
click at [639, 383] on link "View high quality map" at bounding box center [626, 384] width 136 height 30
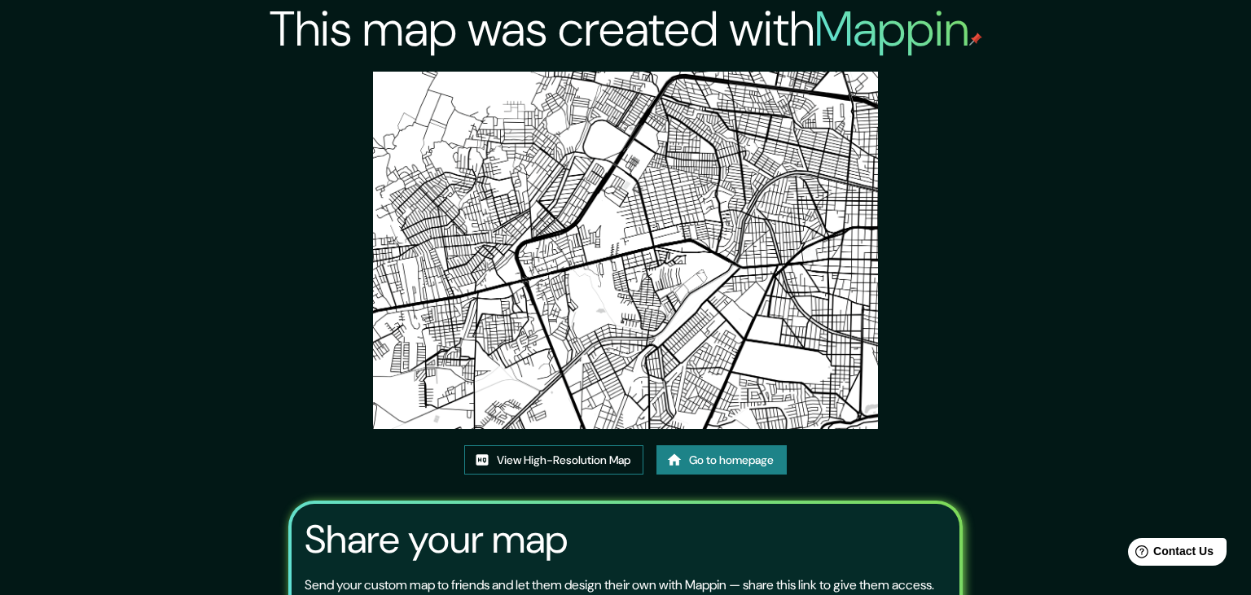
click at [586, 459] on link "View High-Resolution Map" at bounding box center [553, 461] width 179 height 30
